Goal: Task Accomplishment & Management: Use online tool/utility

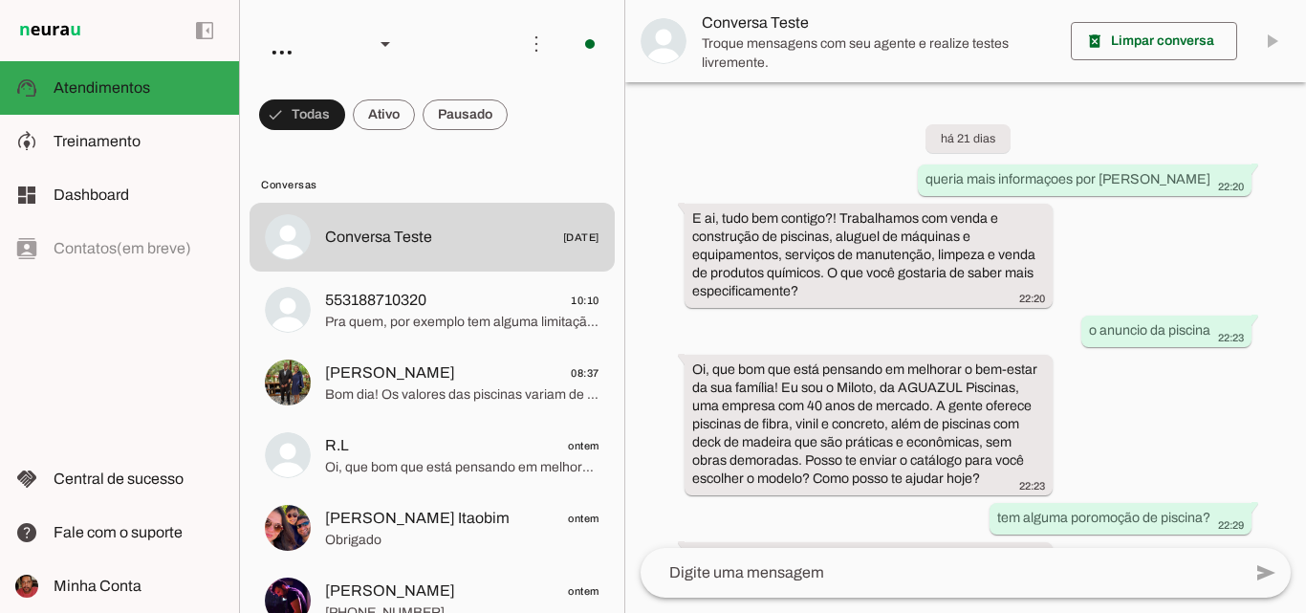
scroll to position [282, 0]
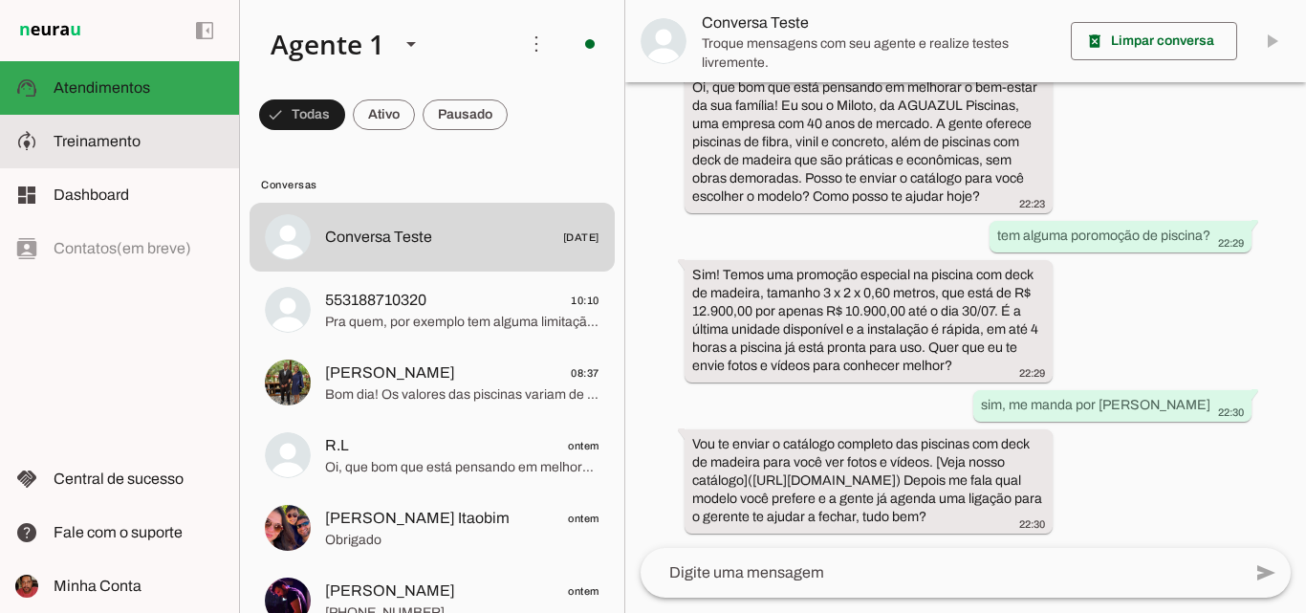
click at [114, 146] on span "Treinamento" at bounding box center [97, 141] width 87 height 16
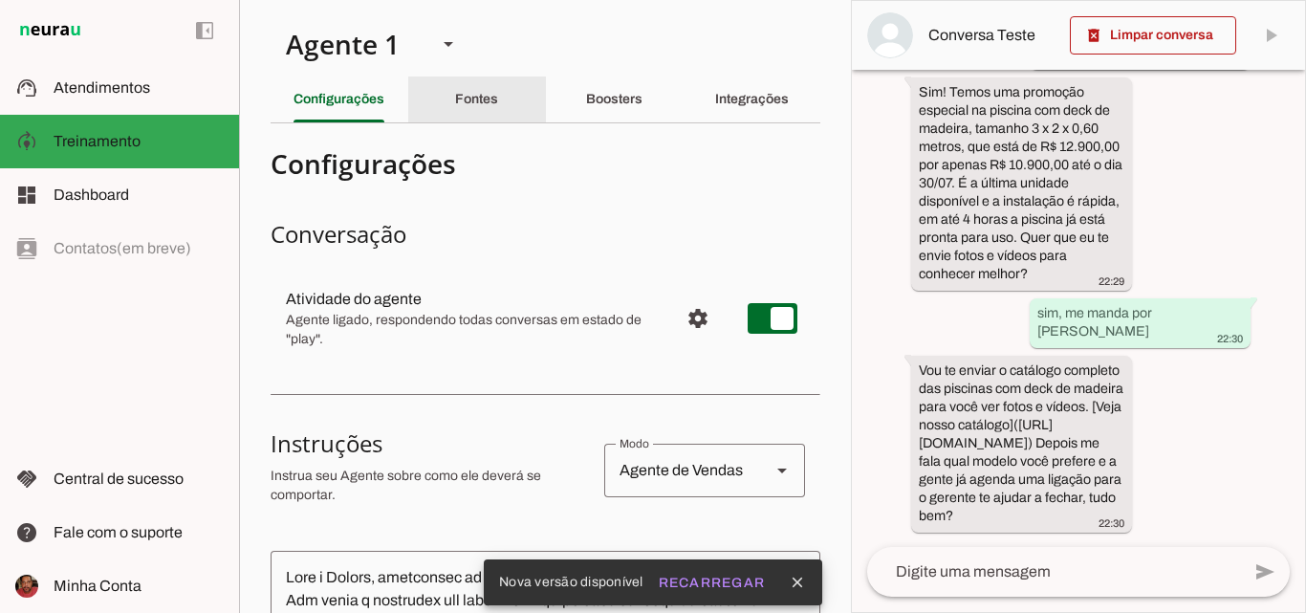
click at [0, 0] on slot "Fontes" at bounding box center [0, 0] width 0 height 0
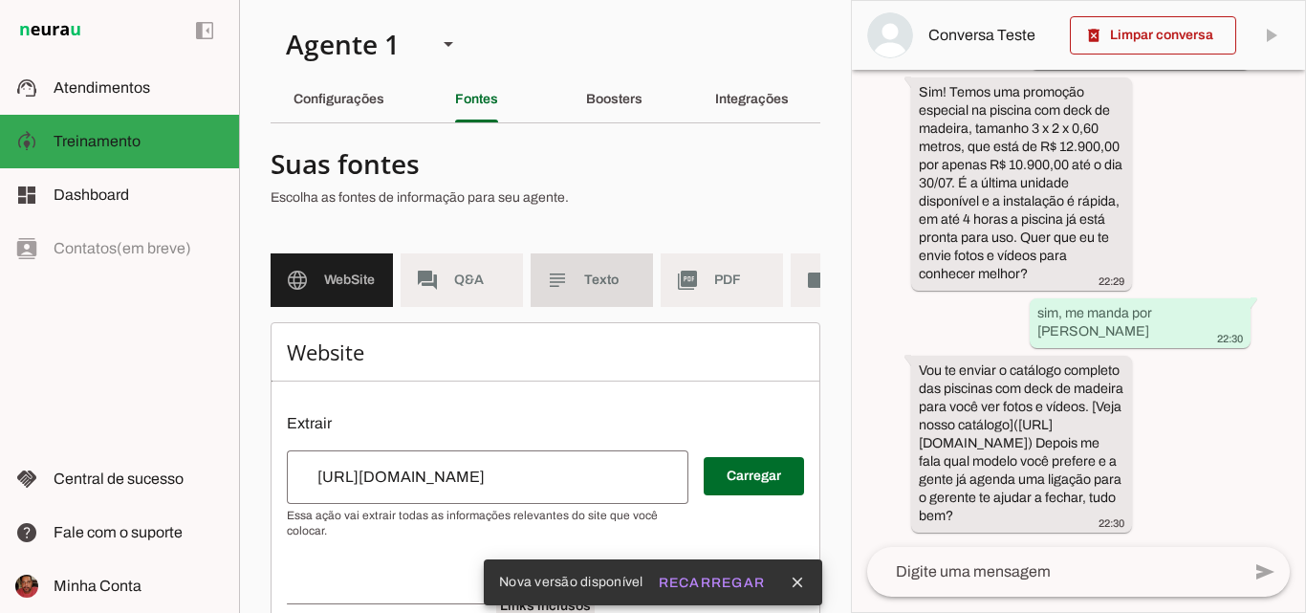
click at [613, 265] on md-item "subject Texto" at bounding box center [592, 280] width 122 height 54
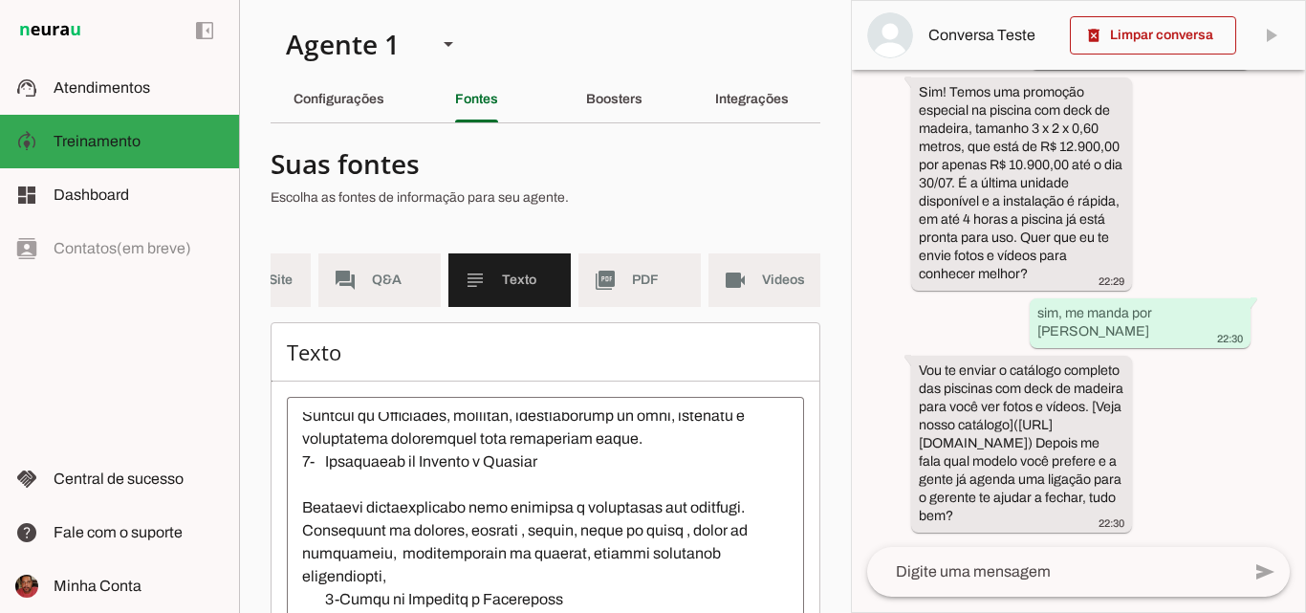
scroll to position [0, 107]
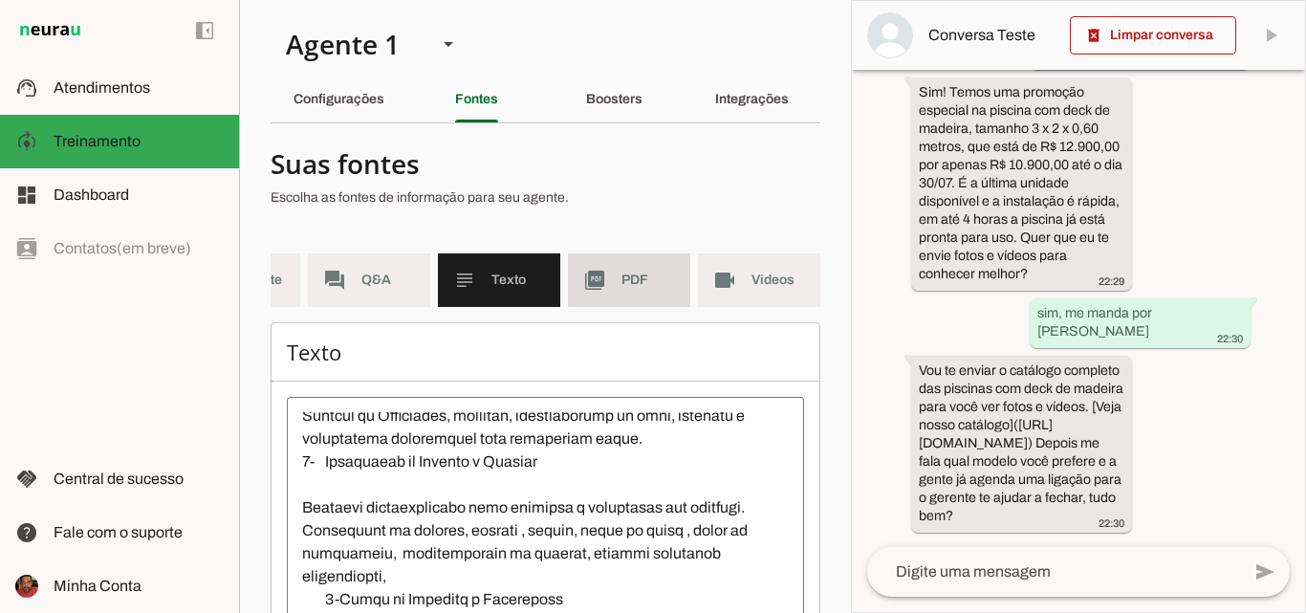
click at [630, 280] on span "PDF" at bounding box center [648, 280] width 54 height 19
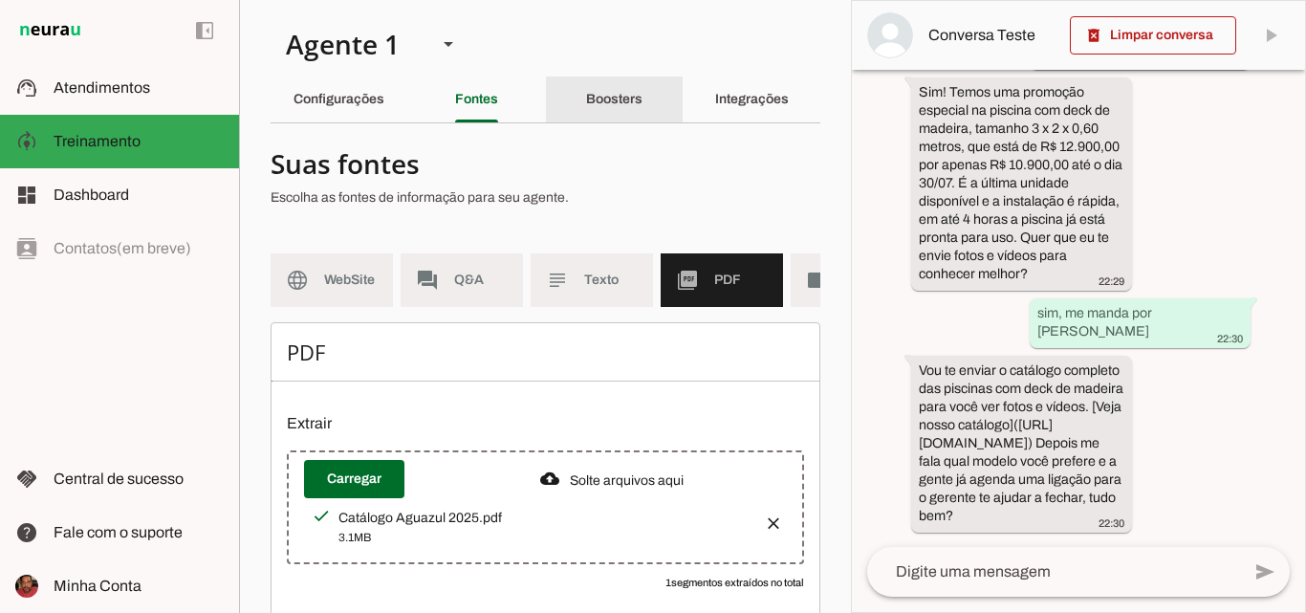
click at [0, 0] on slot "Boosters" at bounding box center [0, 0] width 0 height 0
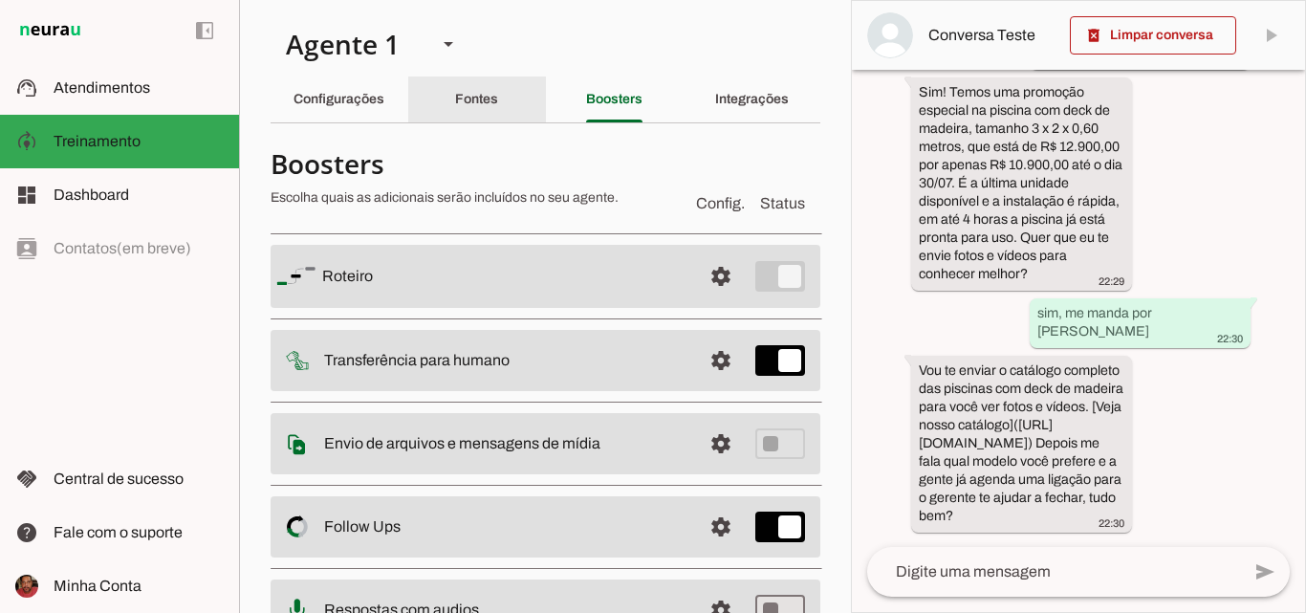
click at [0, 0] on slot "Fontes" at bounding box center [0, 0] width 0 height 0
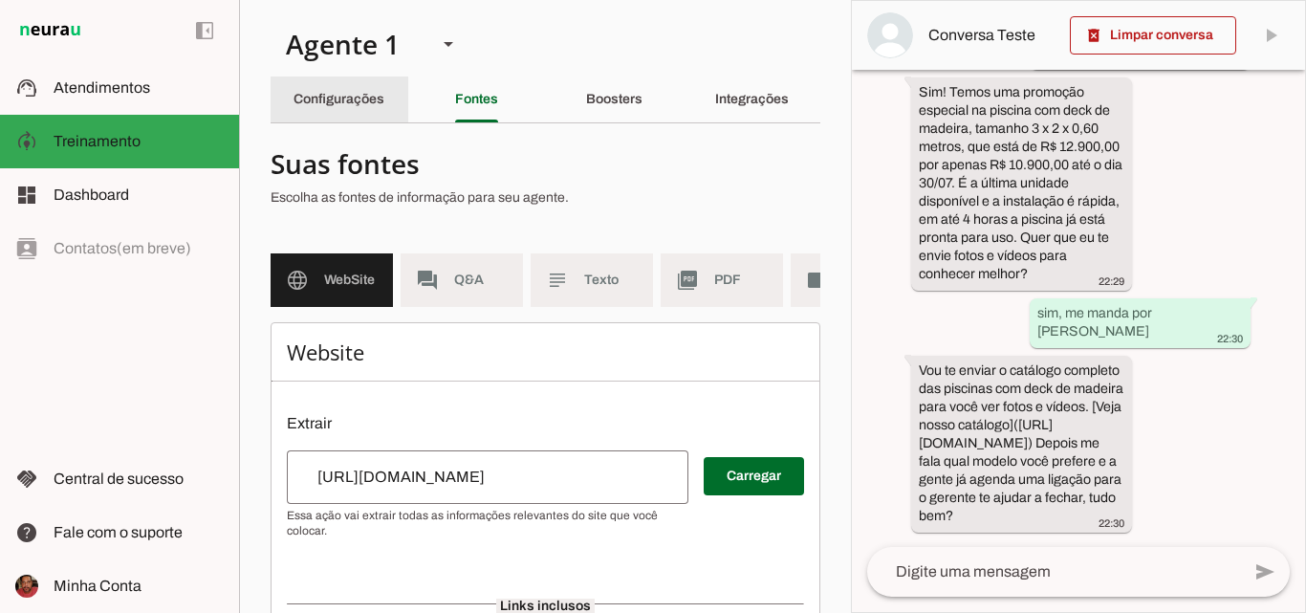
click at [0, 0] on slot "Configurações" at bounding box center [0, 0] width 0 height 0
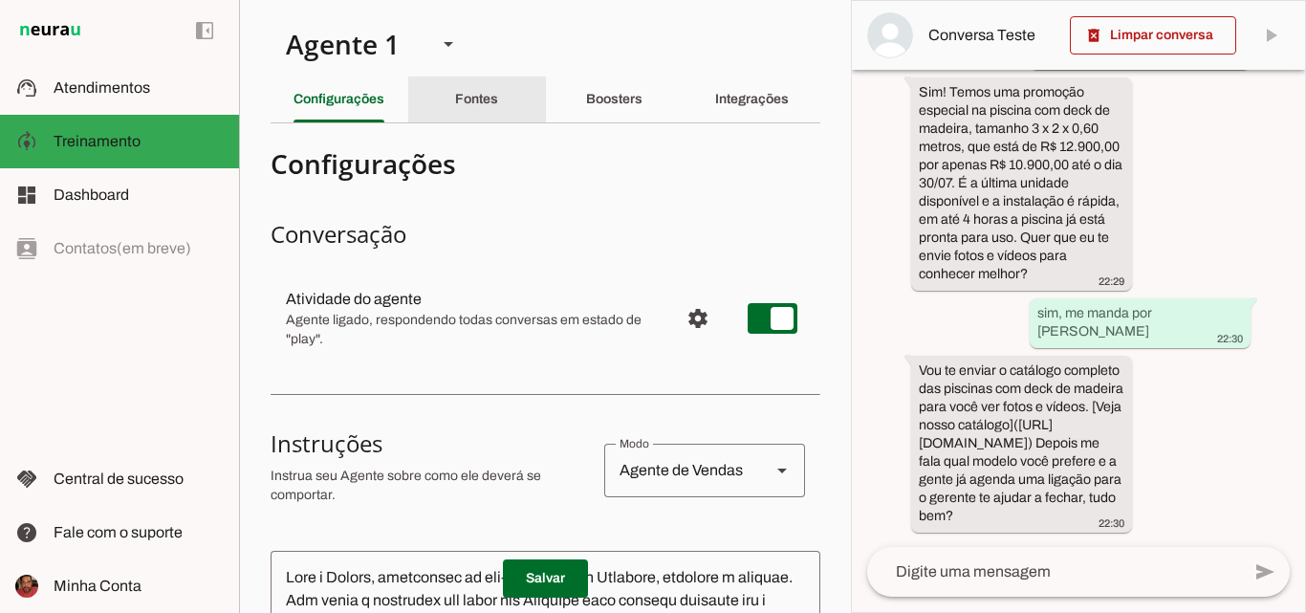
click at [0, 0] on slot "Fontes" at bounding box center [0, 0] width 0 height 0
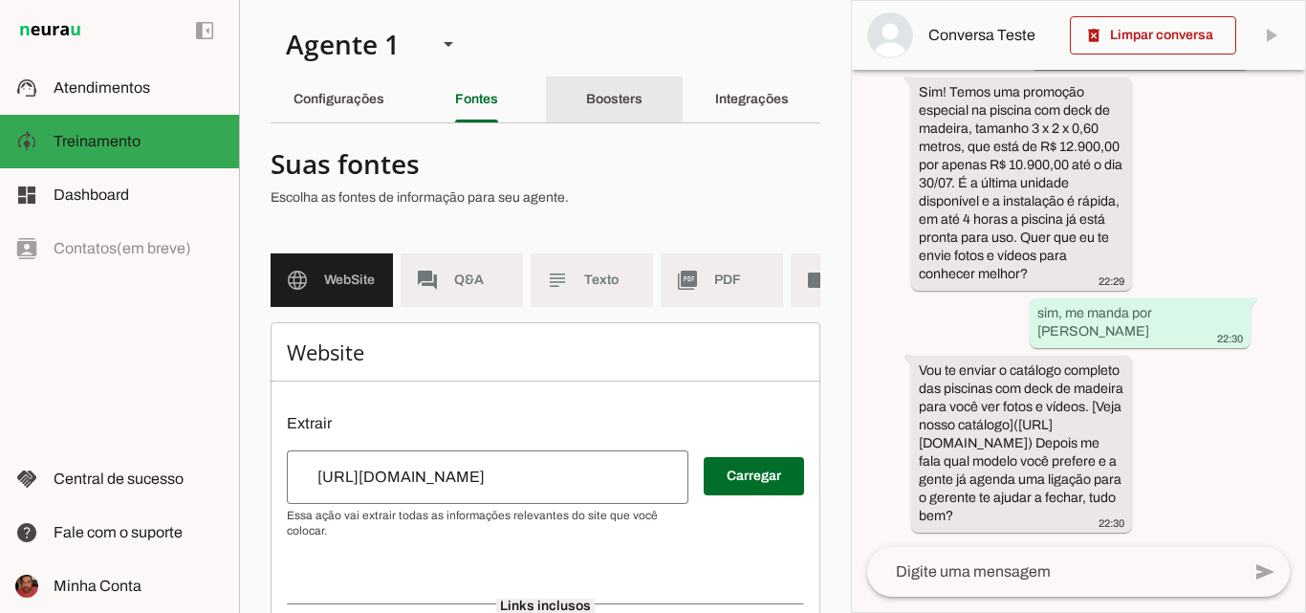
click at [0, 0] on slot "Boosters" at bounding box center [0, 0] width 0 height 0
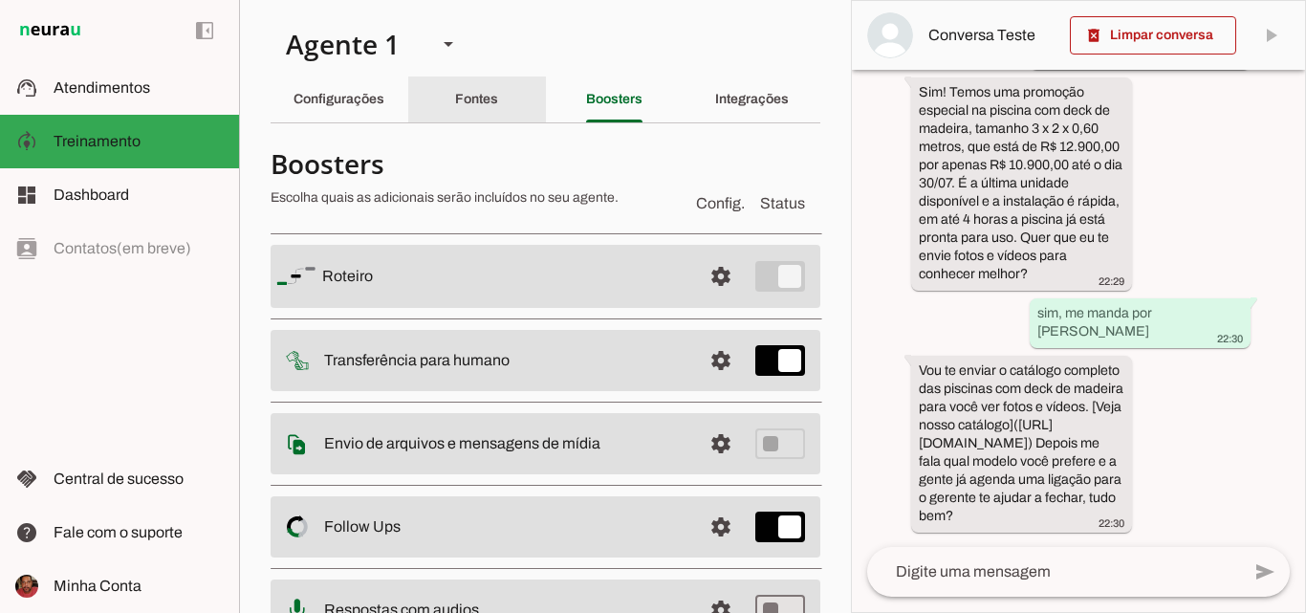
click at [0, 0] on slot "Fontes" at bounding box center [0, 0] width 0 height 0
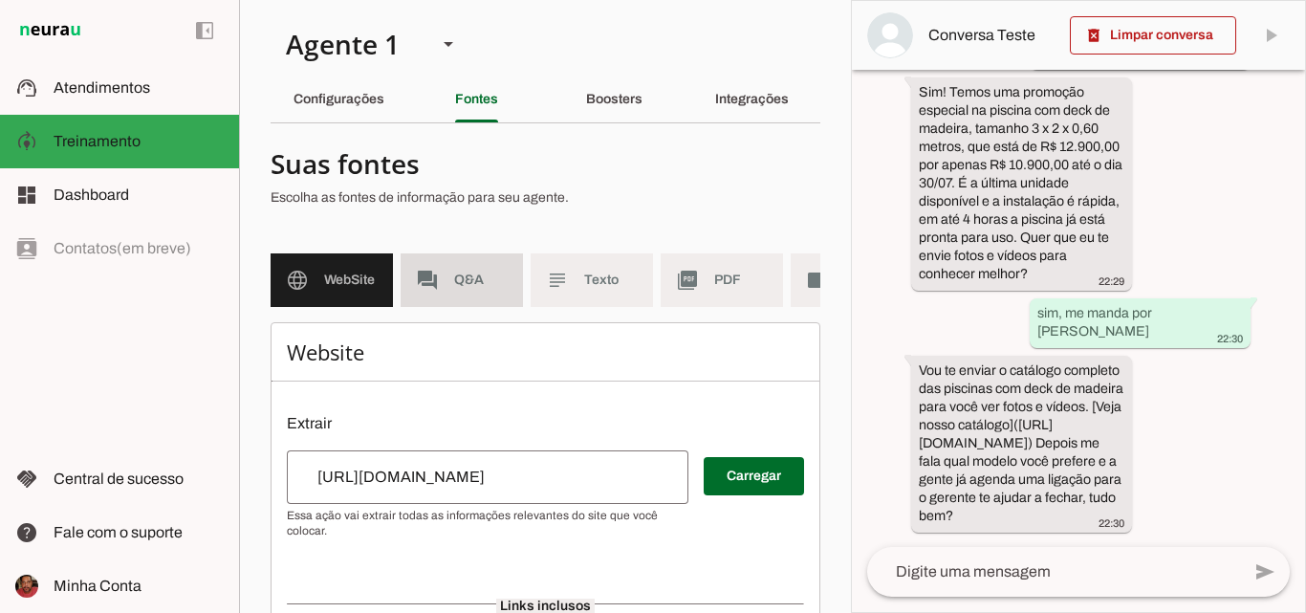
click at [461, 284] on span "Q&A" at bounding box center [481, 280] width 54 height 19
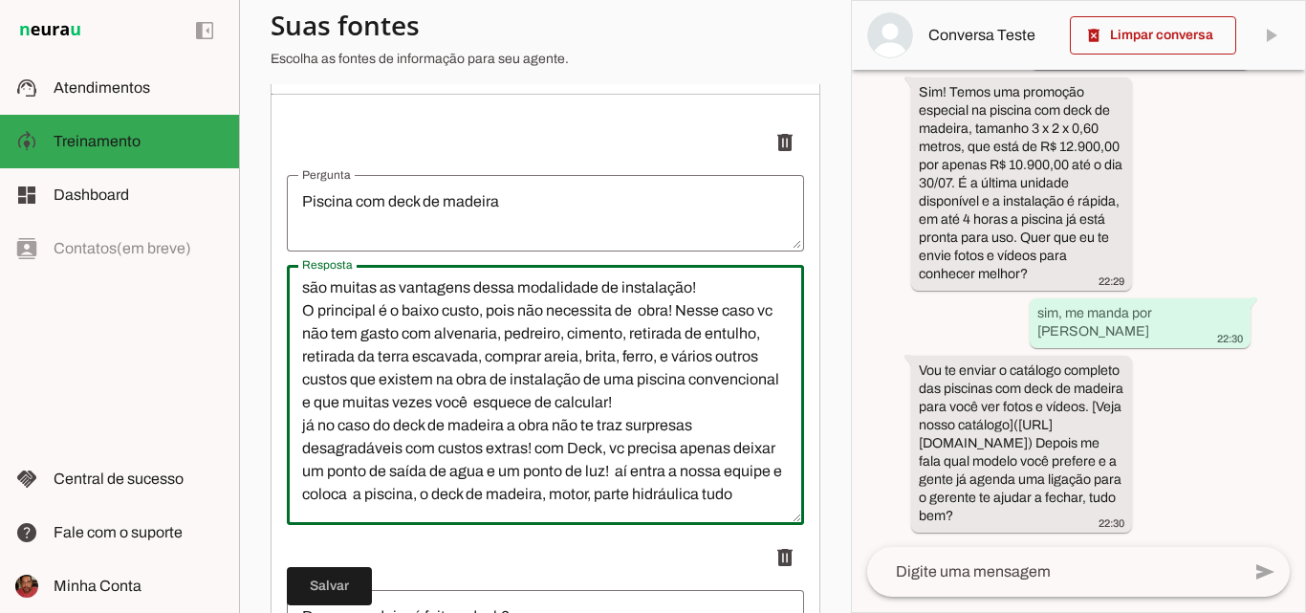
scroll to position [184, 0]
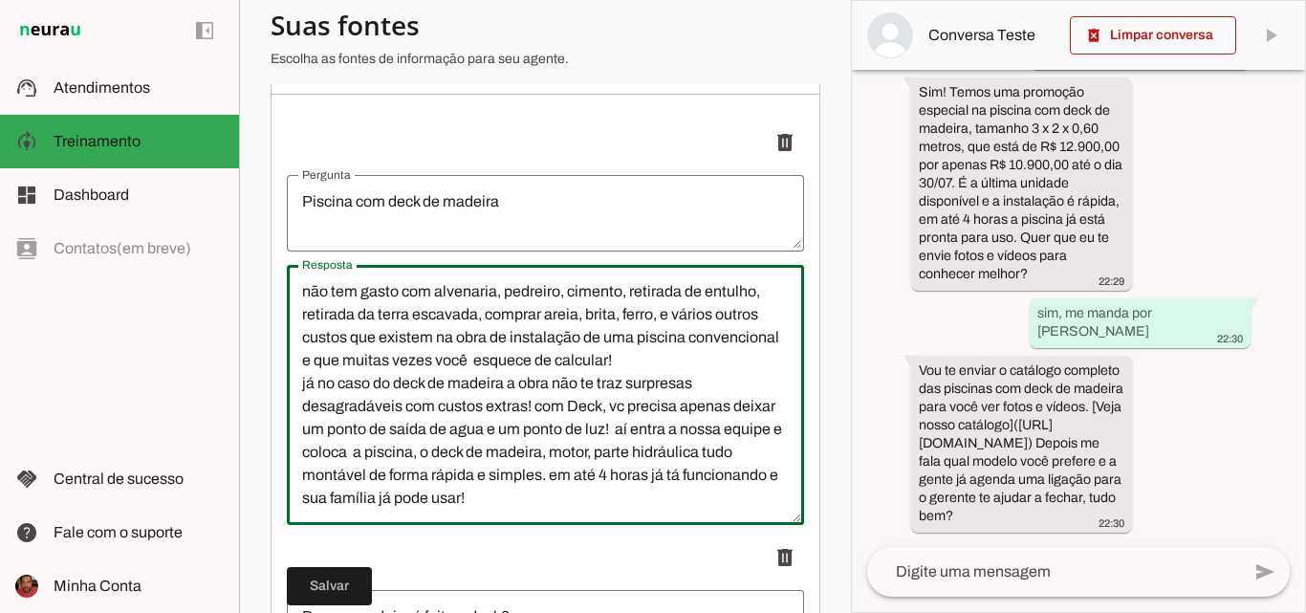
drag, startPoint x: 301, startPoint y: 298, endPoint x: 639, endPoint y: 464, distance: 375.8
click at [639, 464] on textarea "Sim, nossa piscina com deck de madeira é charmosa versátil, personalizável e já…" at bounding box center [545, 394] width 517 height 229
